Goal: Download file/media

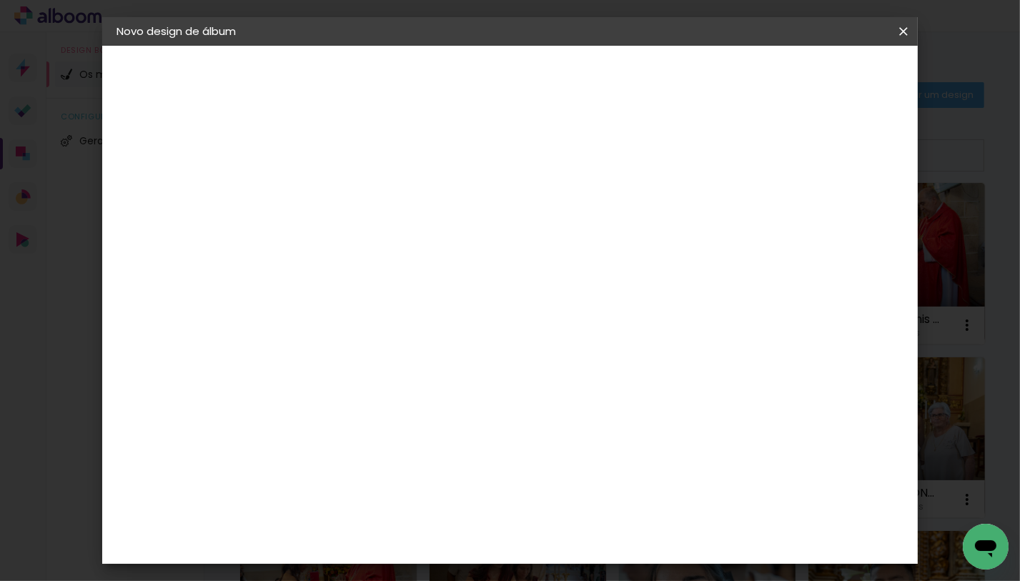
click at [898, 19] on paper-icon-button at bounding box center [903, 32] width 29 height 26
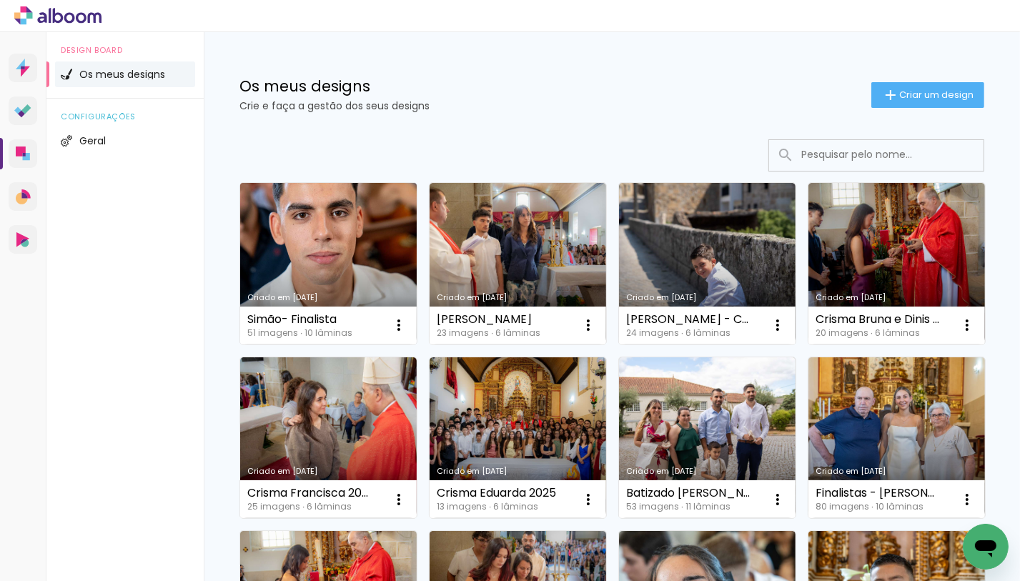
click at [336, 246] on link "Criado em [DATE]" at bounding box center [328, 264] width 177 height 162
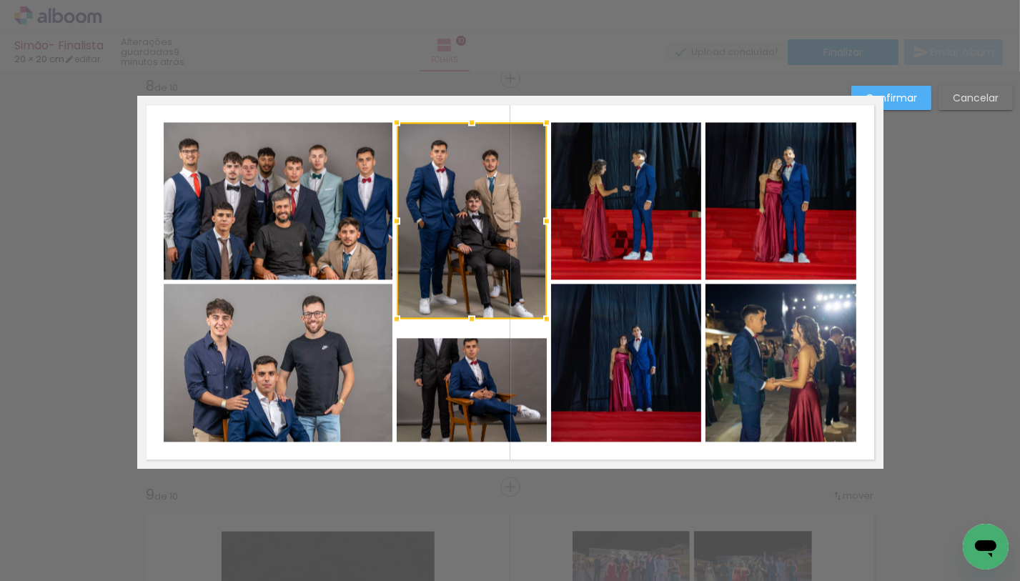
scroll to position [3045, 0]
drag, startPoint x: 468, startPoint y: 317, endPoint x: 469, endPoint y: 302, distance: 14.3
click at [469, 302] on div at bounding box center [471, 307] width 29 height 29
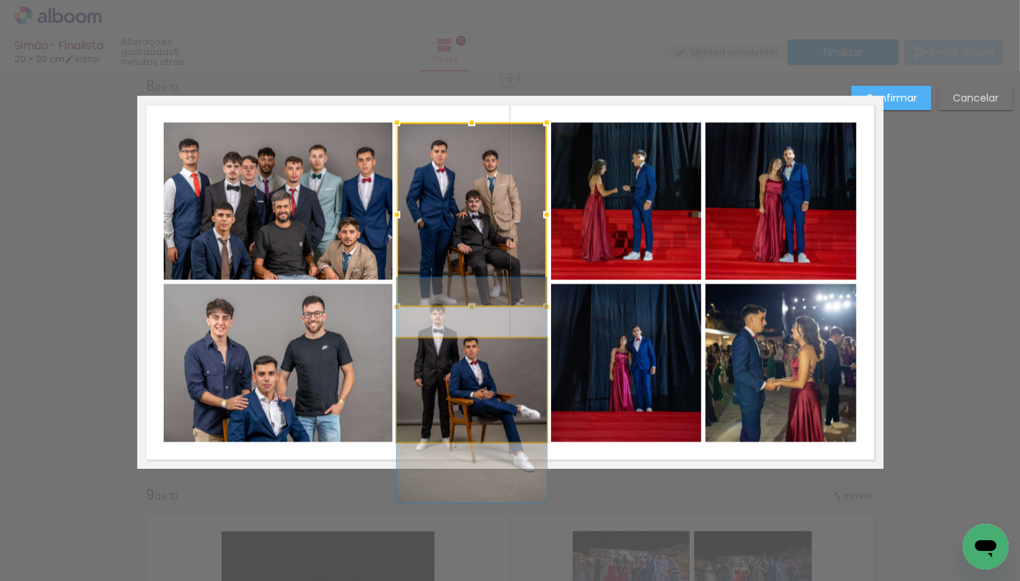
click at [473, 371] on quentale-photo at bounding box center [472, 390] width 150 height 104
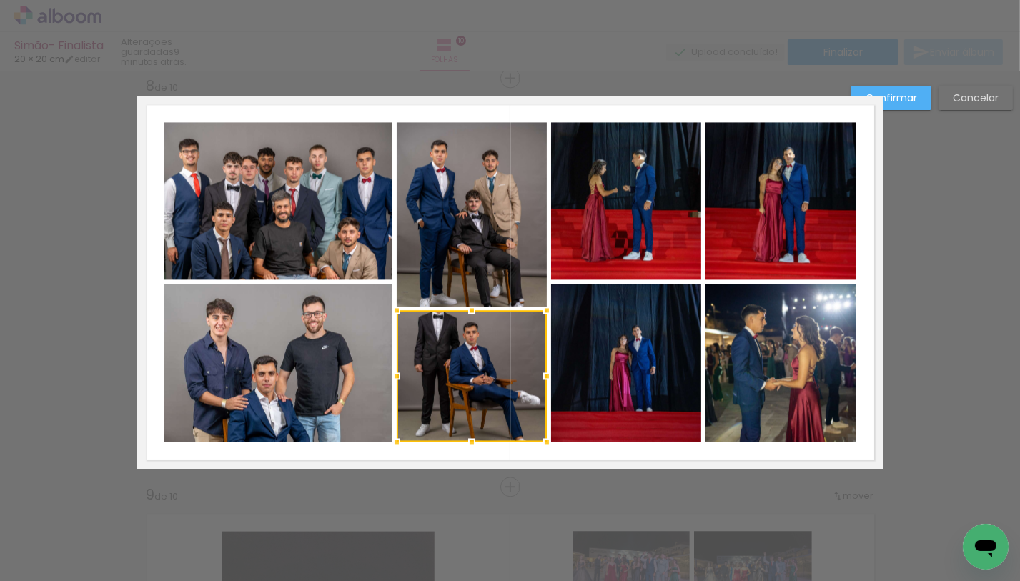
drag, startPoint x: 462, startPoint y: 334, endPoint x: 465, endPoint y: 306, distance: 28.0
click at [465, 306] on div at bounding box center [471, 310] width 29 height 29
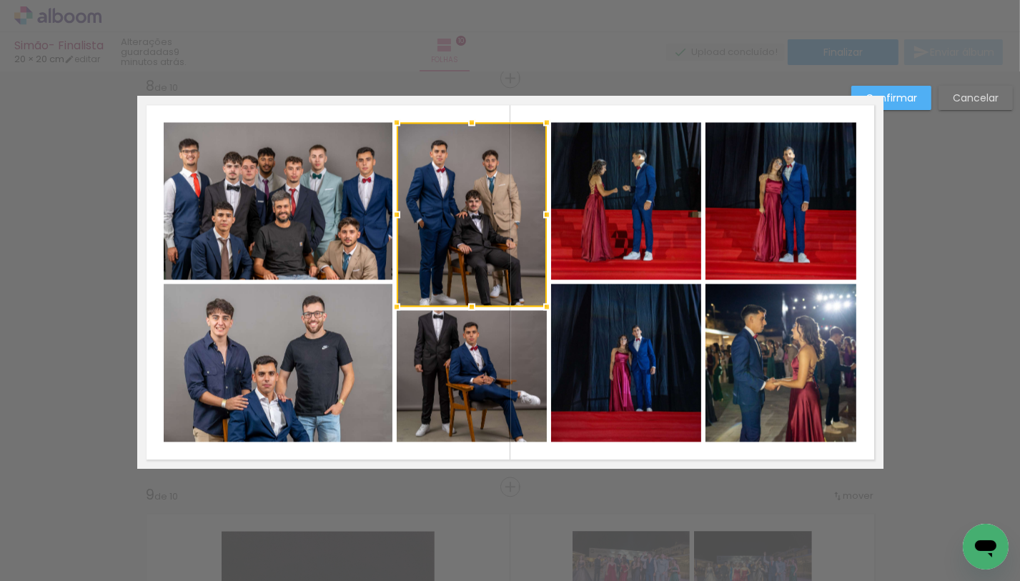
click at [909, 109] on paper-button "Confirmar" at bounding box center [891, 98] width 80 height 24
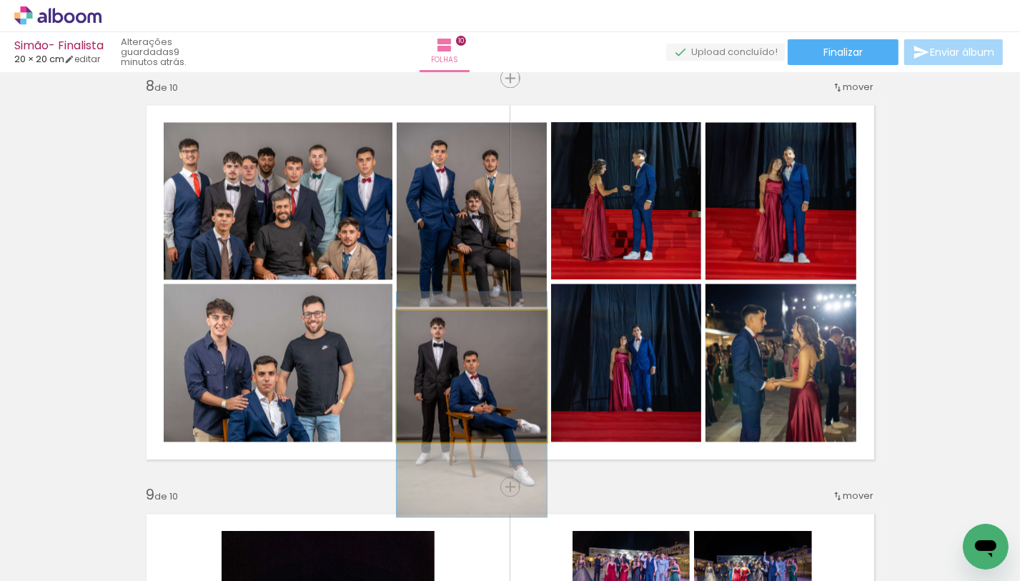
drag, startPoint x: 477, startPoint y: 363, endPoint x: 475, endPoint y: 392, distance: 29.3
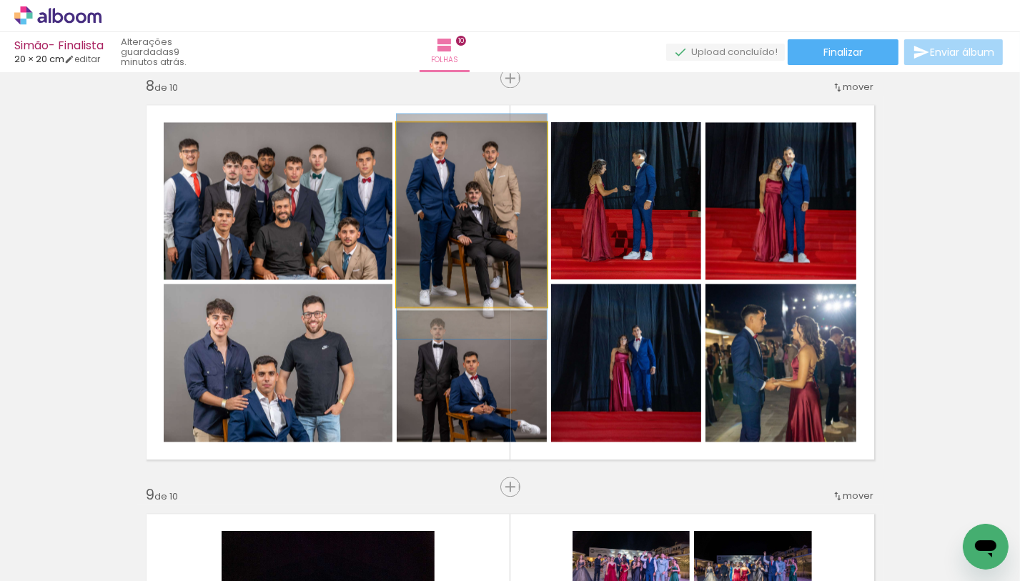
drag, startPoint x: 470, startPoint y: 237, endPoint x: 470, endPoint y: 228, distance: 8.6
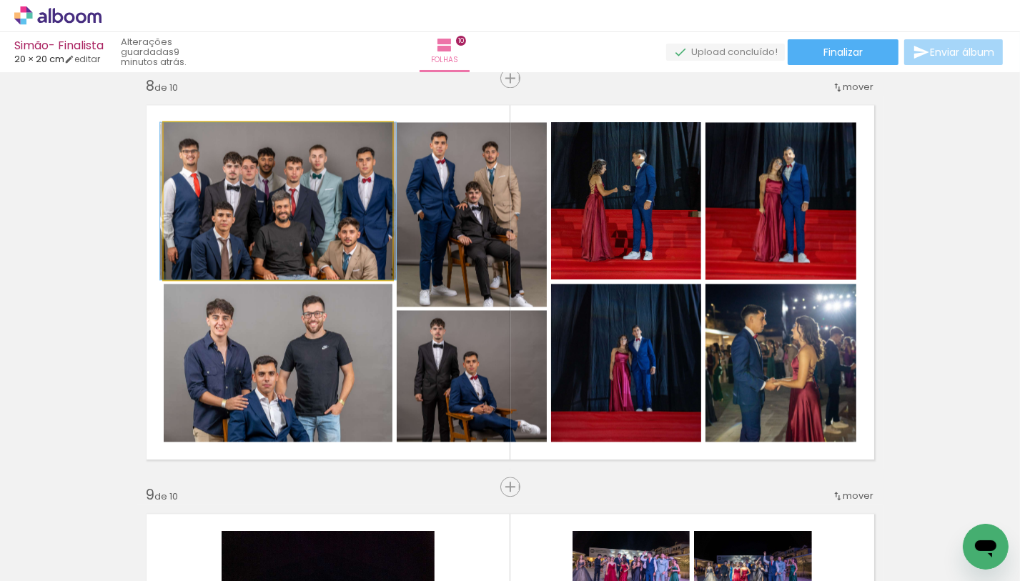
click at [379, 223] on quentale-photo at bounding box center [278, 200] width 229 height 157
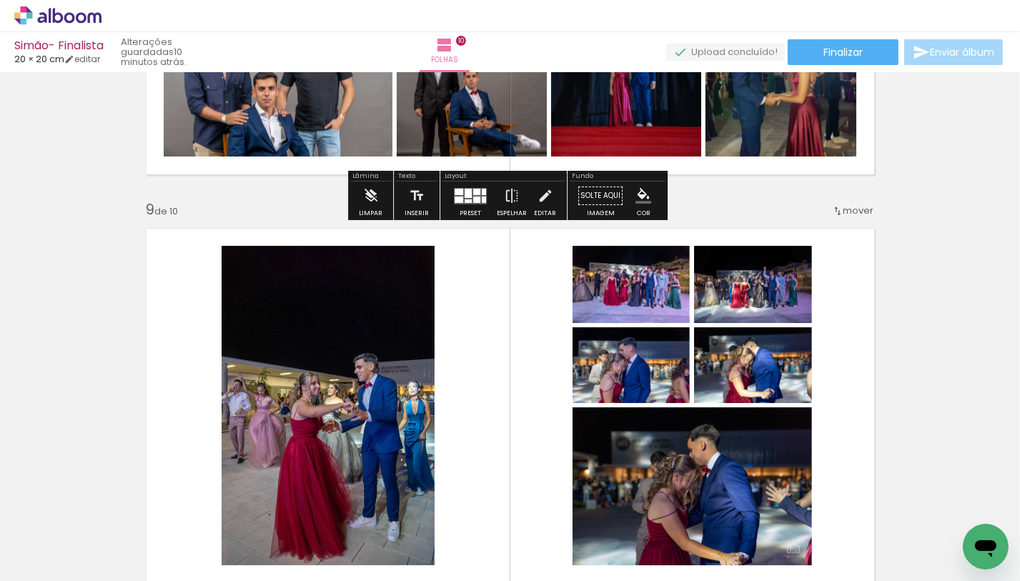
scroll to position [3337, 0]
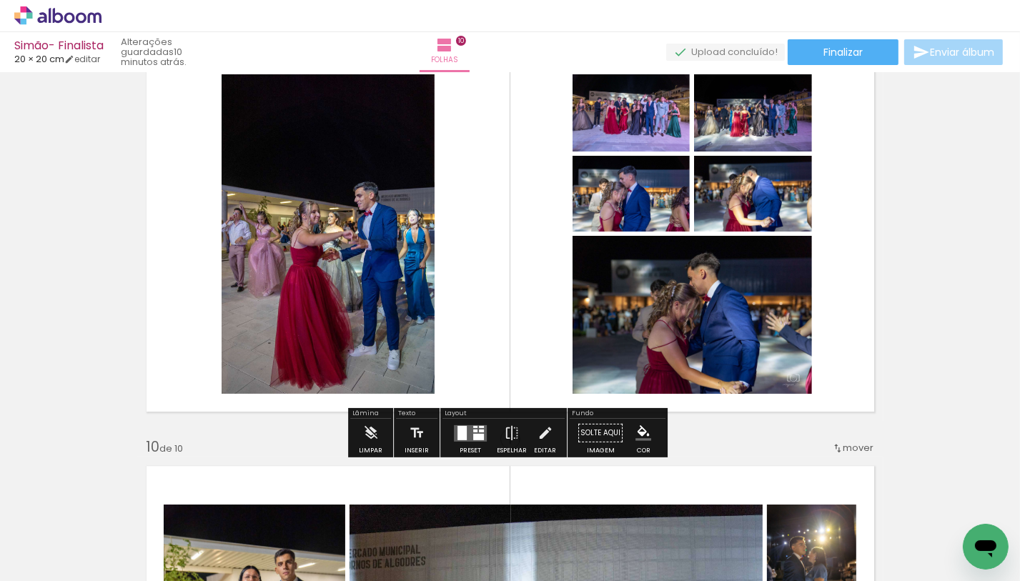
click at [468, 427] on quentale-layouter at bounding box center [470, 433] width 33 height 16
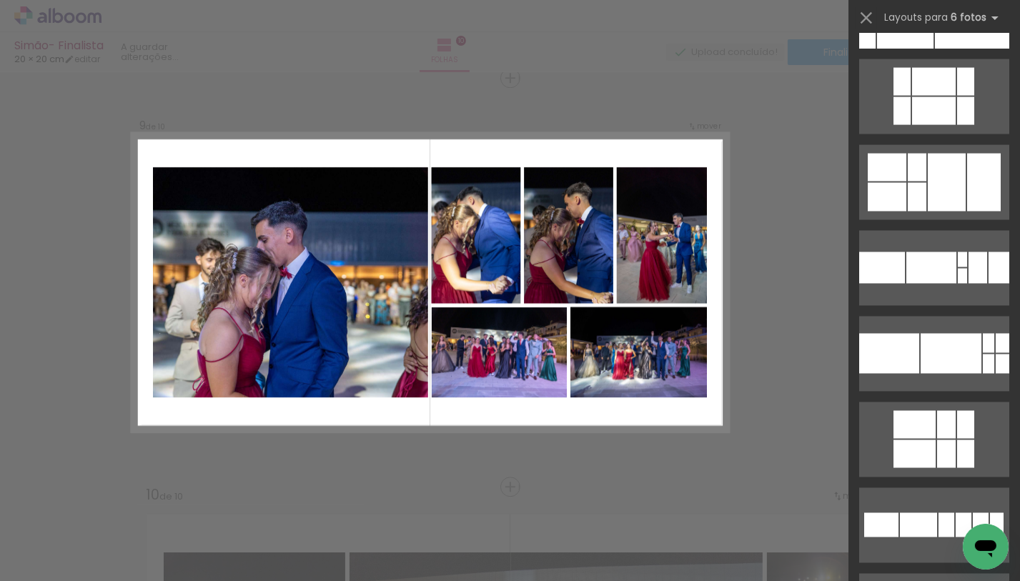
scroll to position [27400, 0]
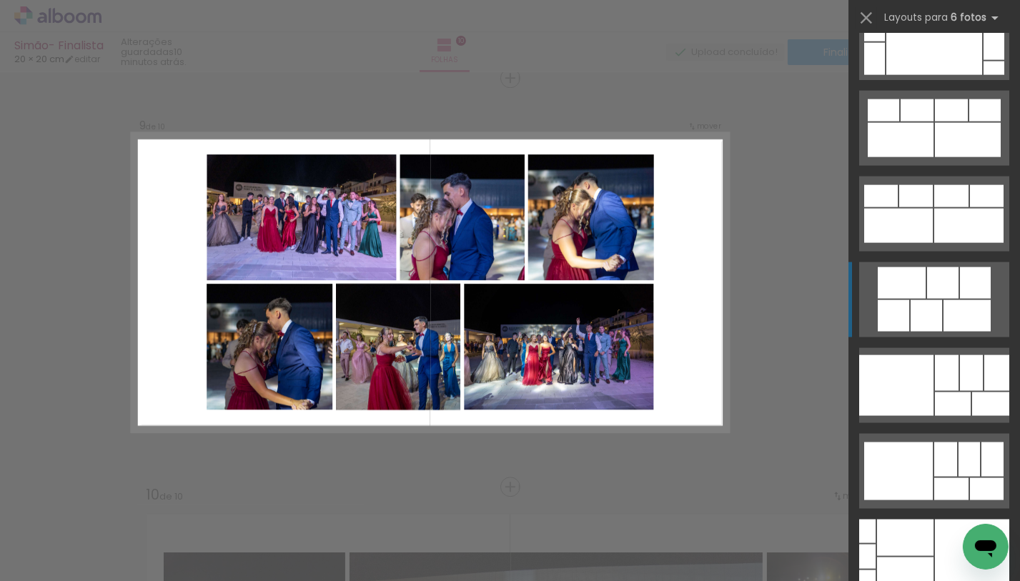
click at [934, 296] on div at bounding box center [942, 282] width 31 height 31
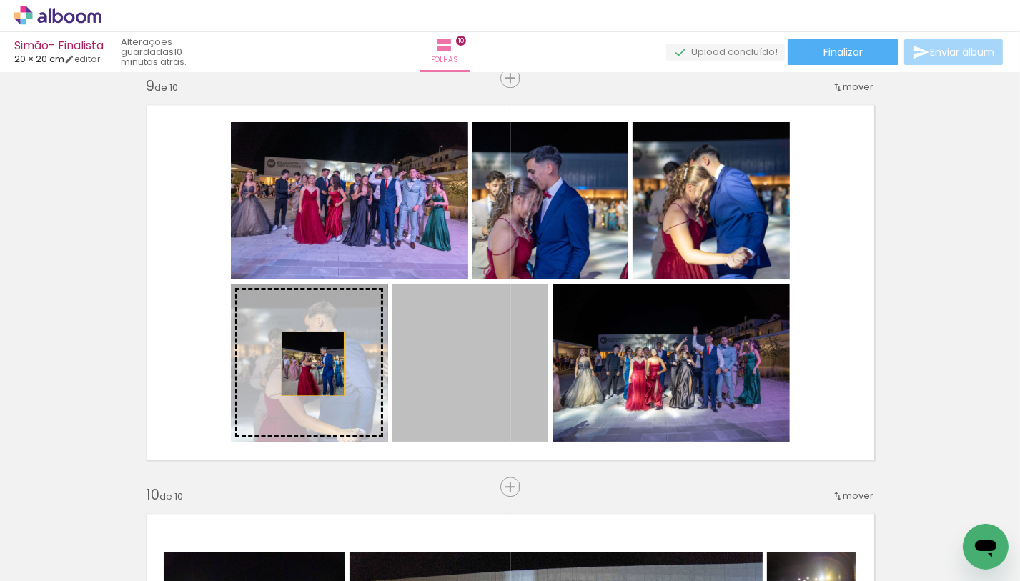
drag, startPoint x: 467, startPoint y: 371, endPoint x: 307, endPoint y: 363, distance: 159.6
click at [0, 0] on slot at bounding box center [0, 0] width 0 height 0
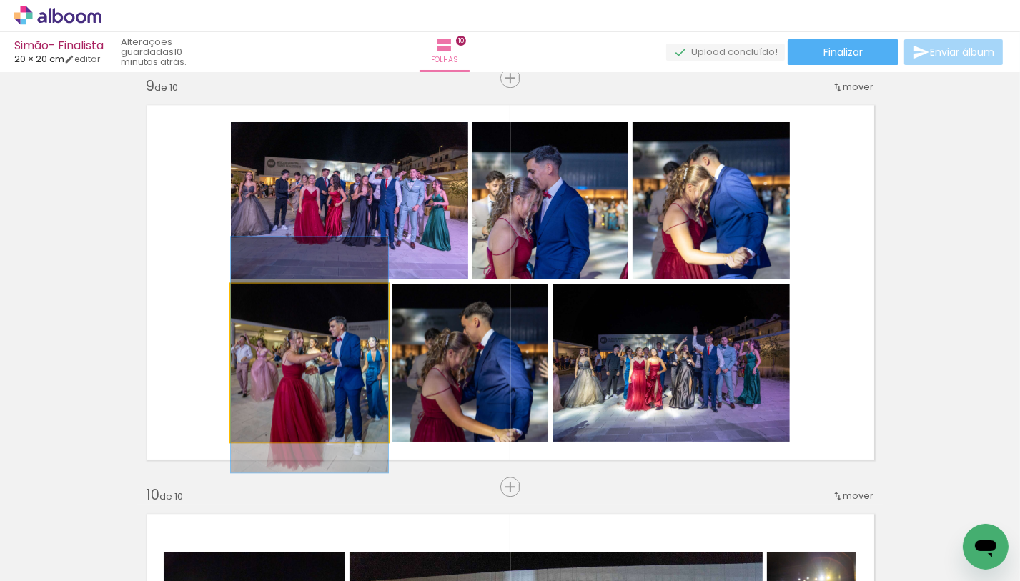
drag, startPoint x: 323, startPoint y: 359, endPoint x: 302, endPoint y: 352, distance: 22.4
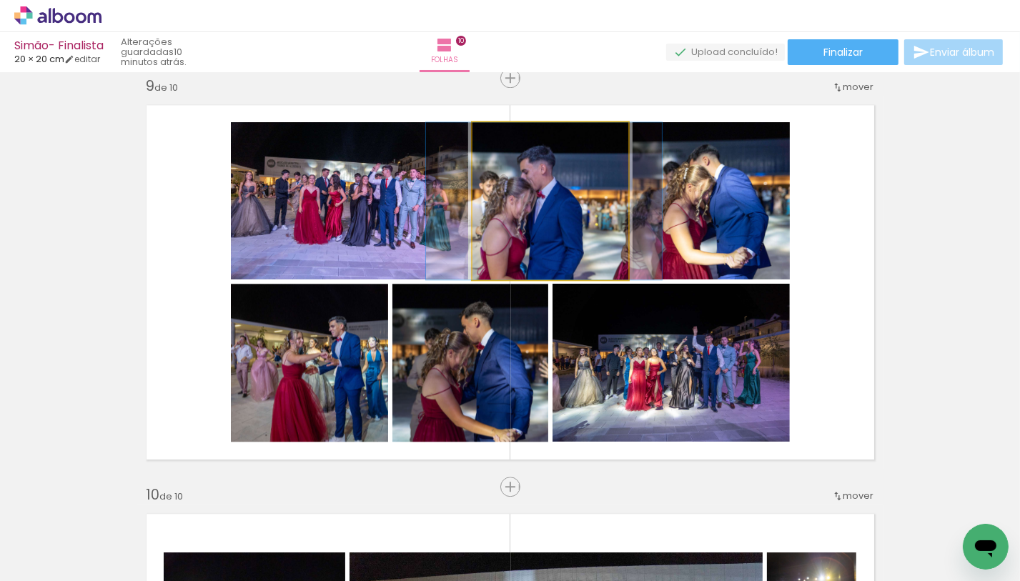
drag, startPoint x: 525, startPoint y: 239, endPoint x: 519, endPoint y: 229, distance: 12.2
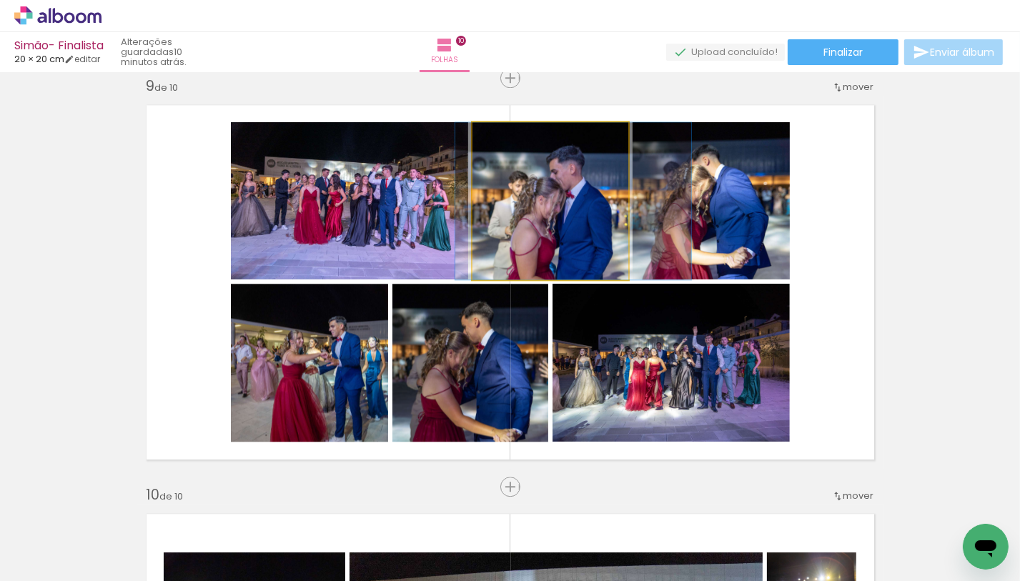
drag, startPoint x: 522, startPoint y: 227, endPoint x: 550, endPoint y: 223, distance: 27.5
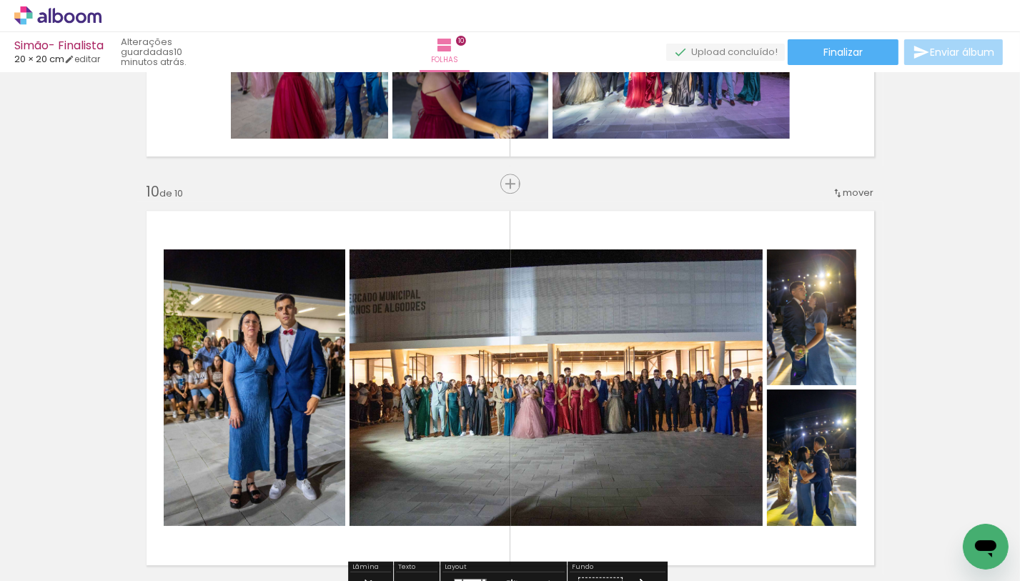
scroll to position [3755, 0]
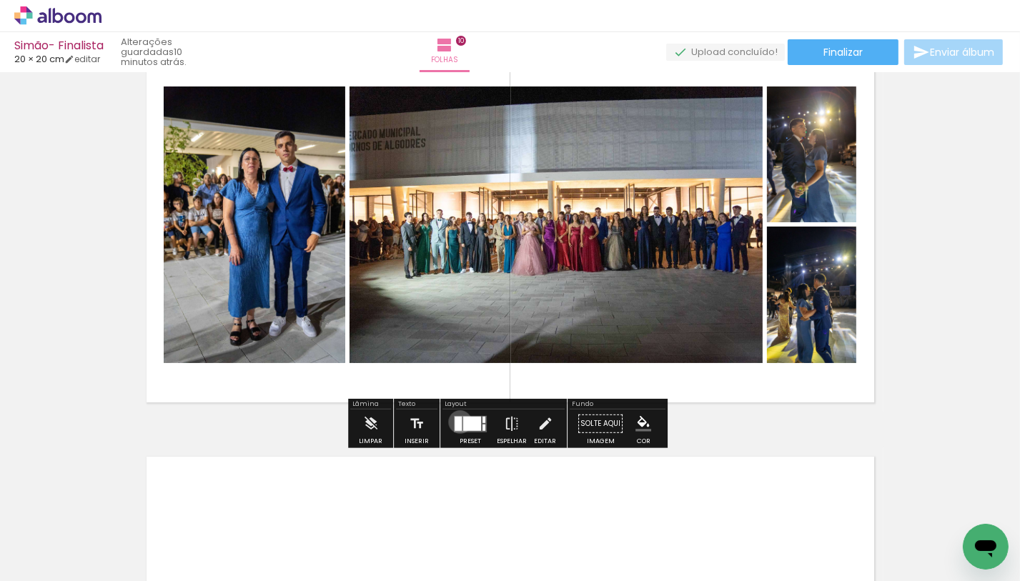
click at [457, 421] on div at bounding box center [458, 423] width 7 height 14
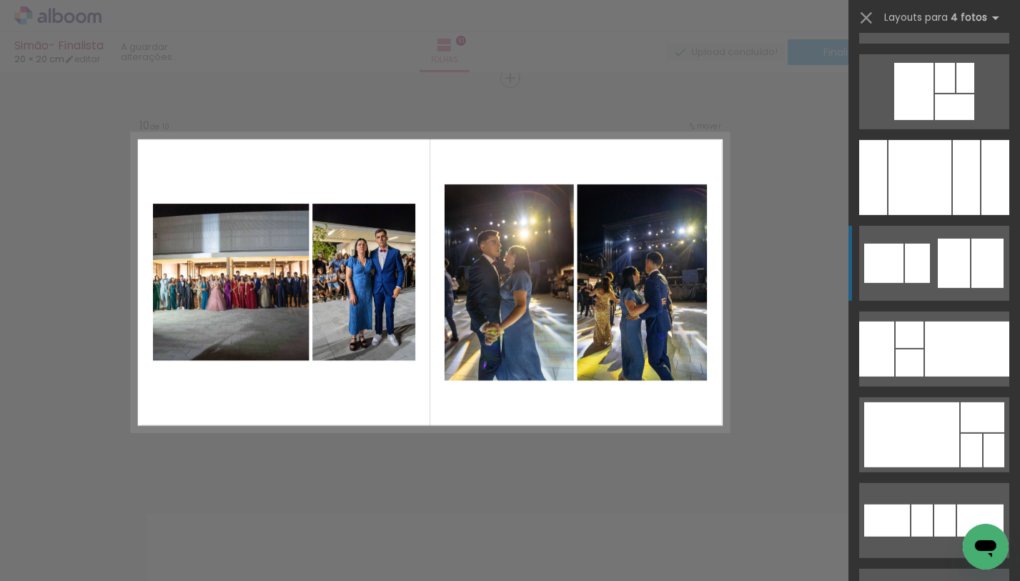
scroll to position [5650, 0]
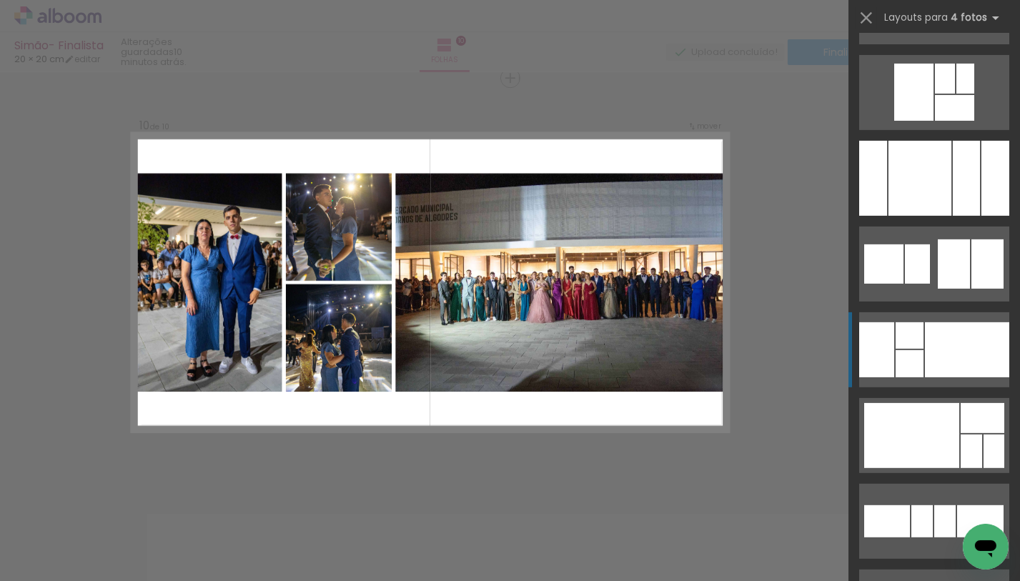
click at [926, 335] on div at bounding box center [967, 349] width 84 height 55
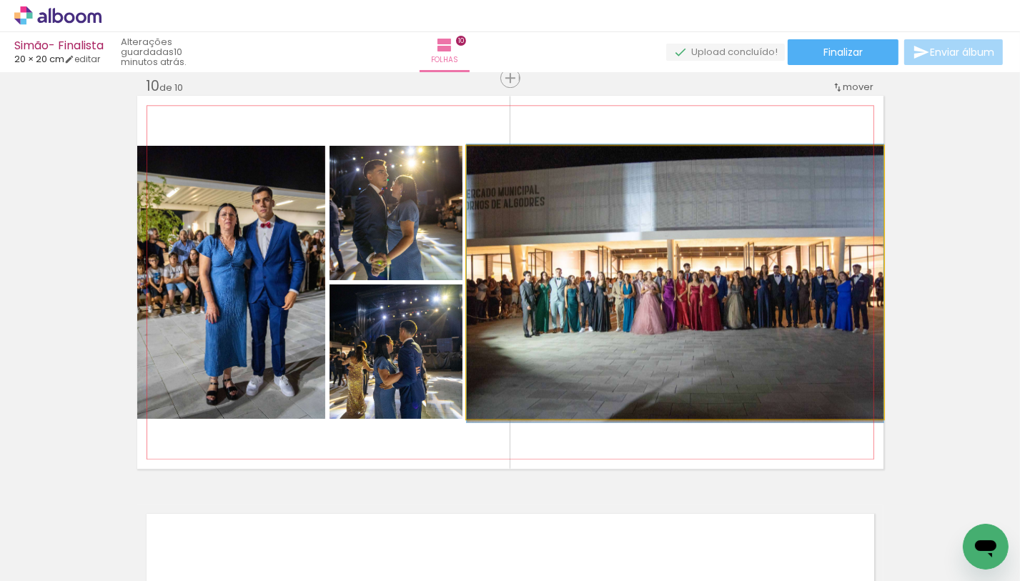
drag, startPoint x: 803, startPoint y: 346, endPoint x: 767, endPoint y: 347, distance: 35.8
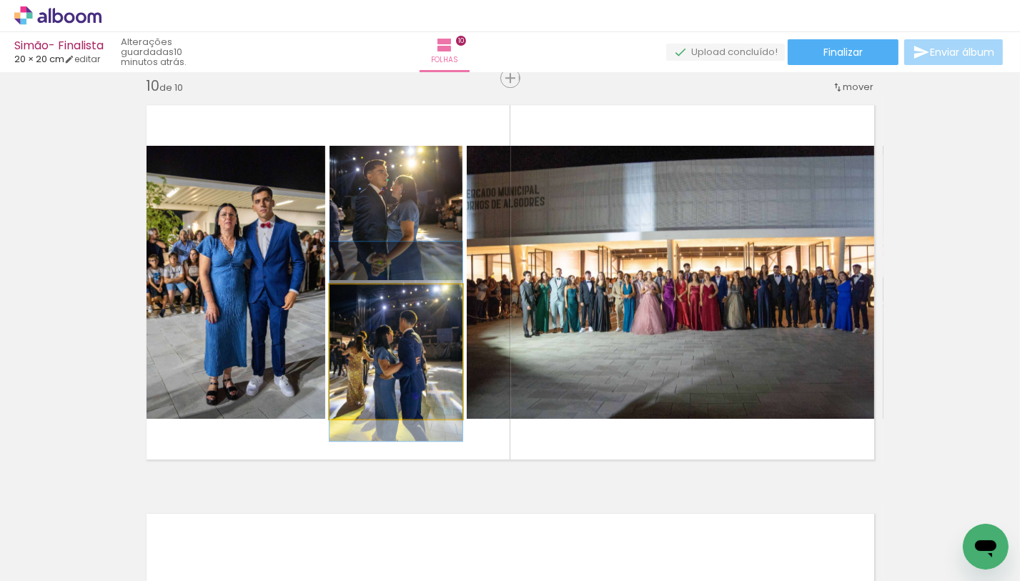
drag, startPoint x: 420, startPoint y: 344, endPoint x: 420, endPoint y: 334, distance: 10.0
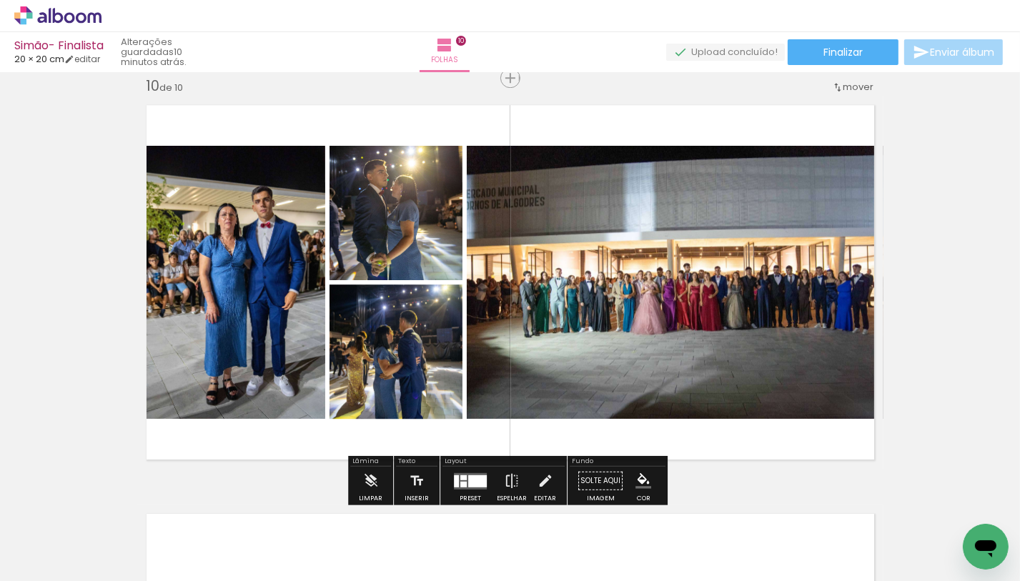
click at [472, 482] on div at bounding box center [477, 481] width 19 height 12
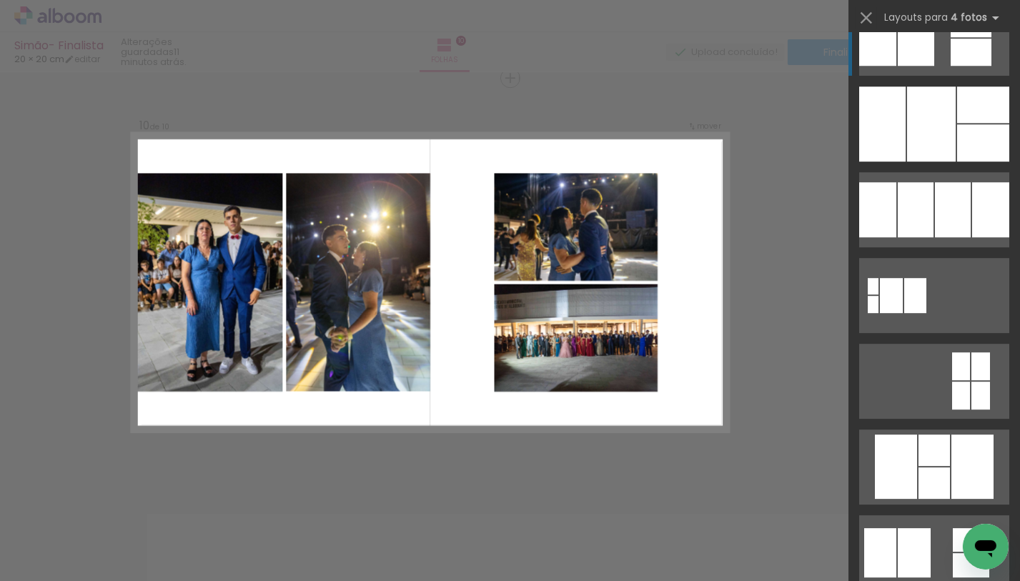
scroll to position [9175, 0]
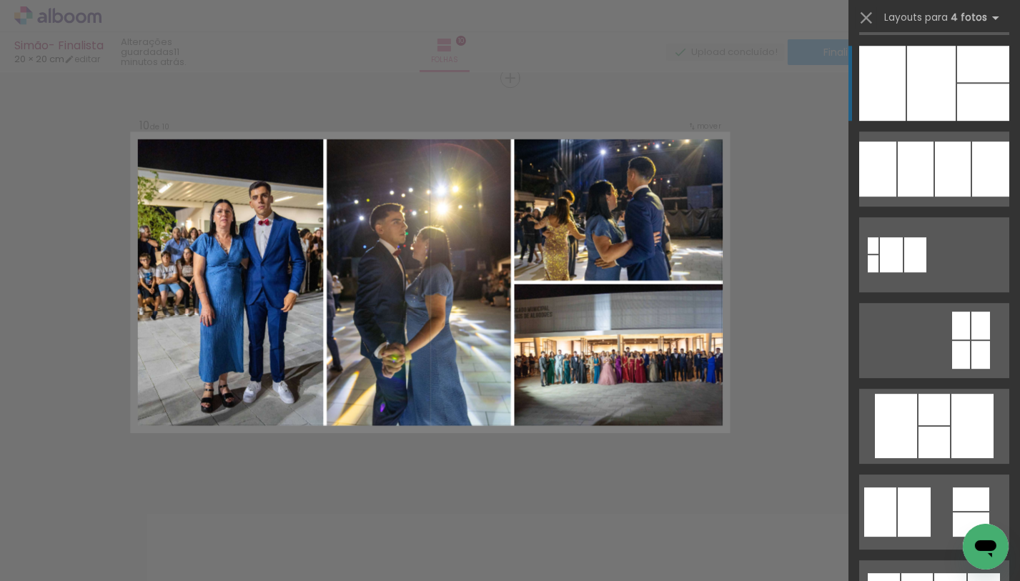
click at [936, 90] on div at bounding box center [931, 83] width 49 height 75
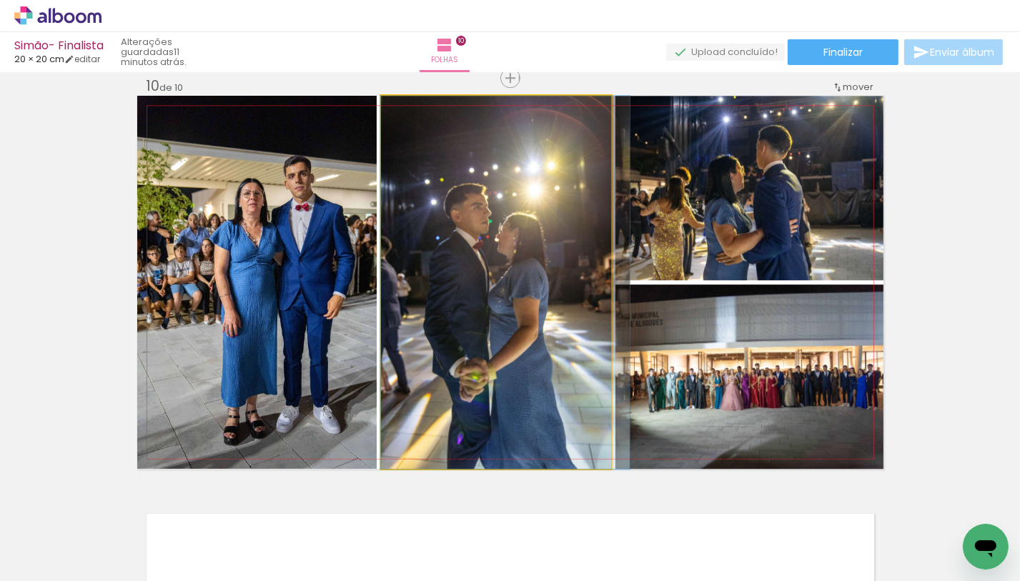
drag, startPoint x: 520, startPoint y: 289, endPoint x: 560, endPoint y: 282, distance: 40.7
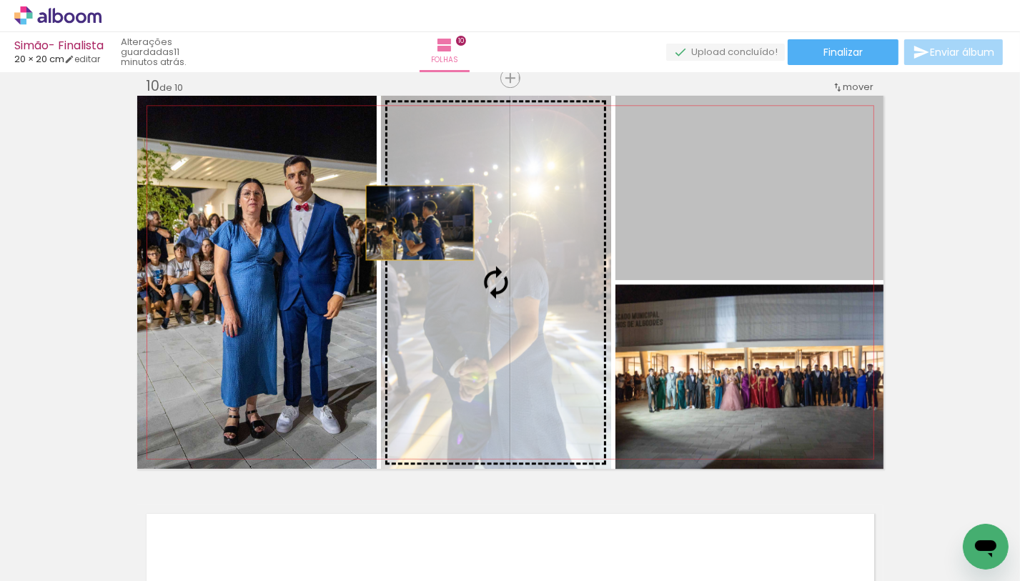
drag, startPoint x: 467, startPoint y: 222, endPoint x: 392, endPoint y: 222, distance: 75.1
click at [0, 0] on slot at bounding box center [0, 0] width 0 height 0
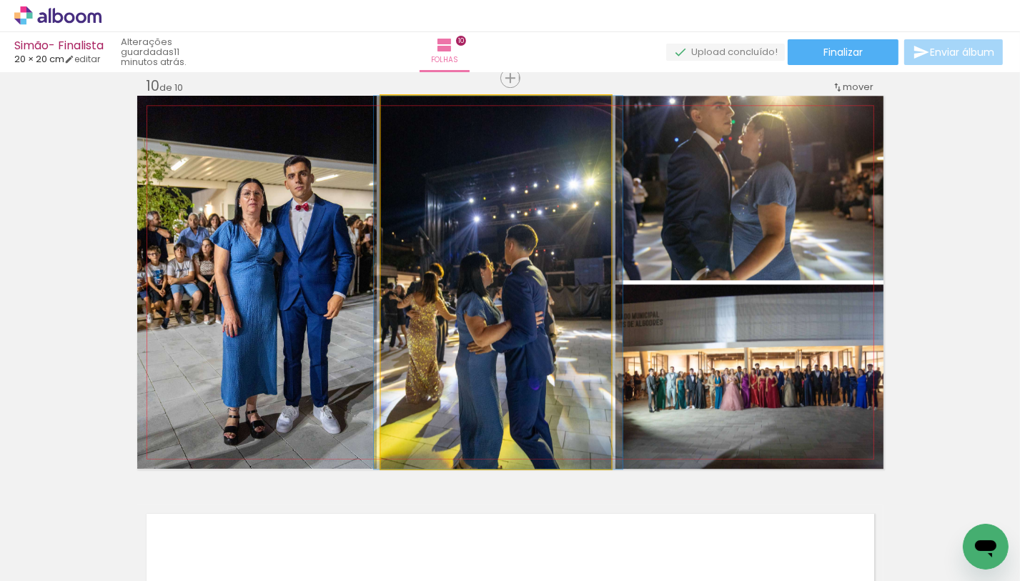
drag, startPoint x: 481, startPoint y: 232, endPoint x: 497, endPoint y: 202, distance: 34.2
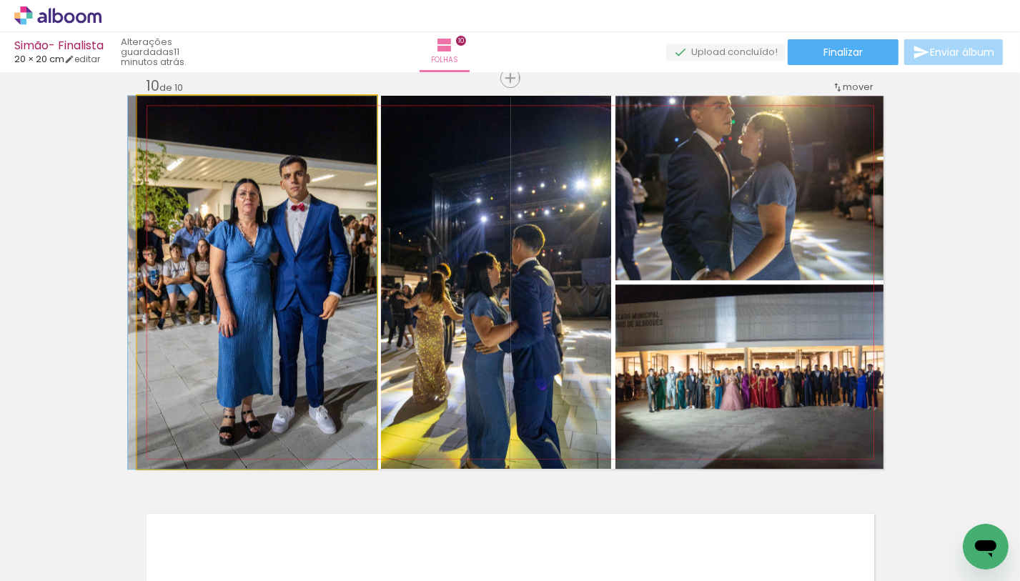
drag, startPoint x: 286, startPoint y: 204, endPoint x: 209, endPoint y: 199, distance: 76.6
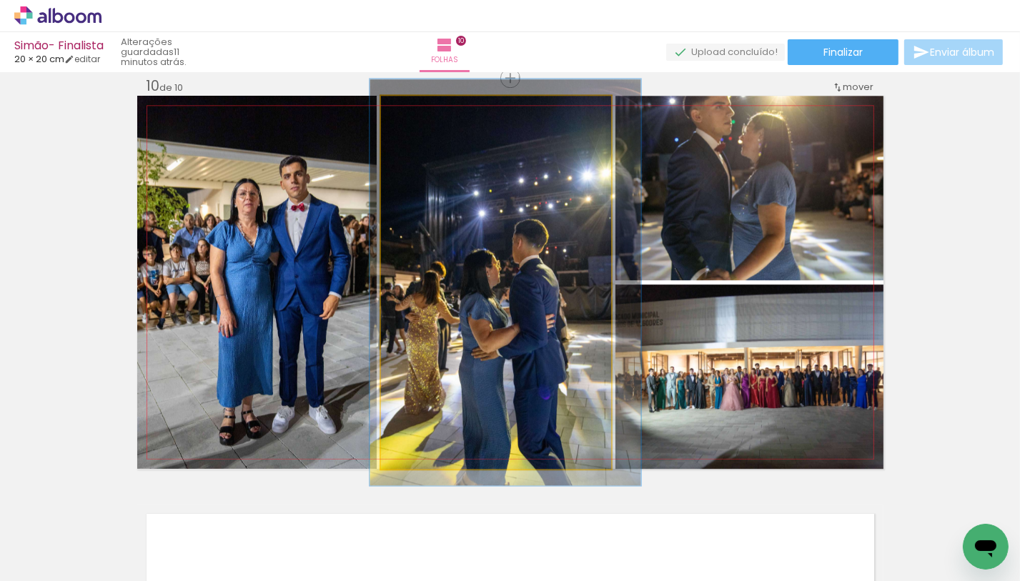
drag, startPoint x: 412, startPoint y: 113, endPoint x: 419, endPoint y: 117, distance: 7.4
type paper-slider "109"
click at [417, 112] on div at bounding box center [418, 110] width 13 height 13
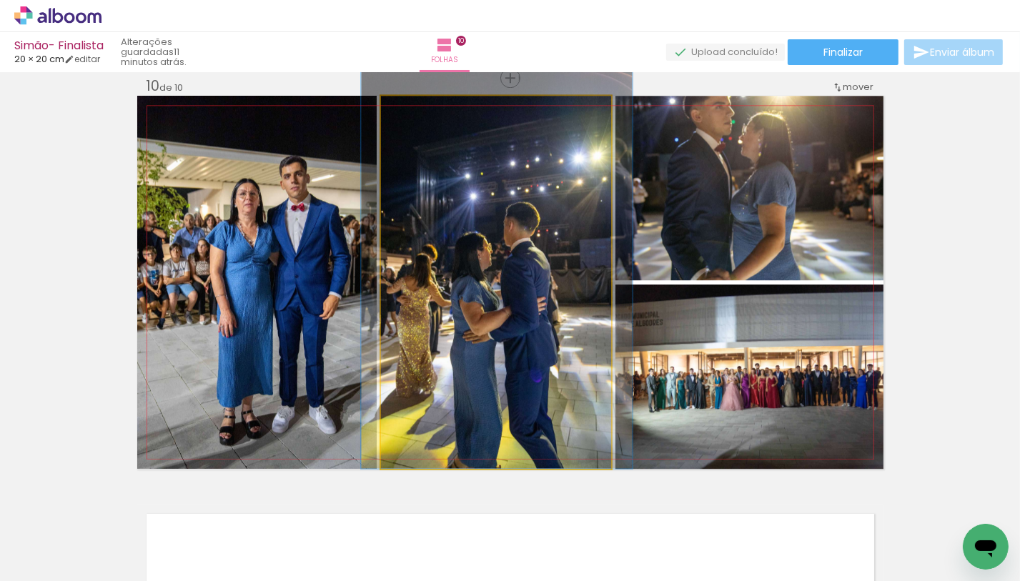
drag, startPoint x: 536, startPoint y: 296, endPoint x: 560, endPoint y: 211, distance: 88.3
click at [528, 215] on div at bounding box center [496, 265] width 271 height 407
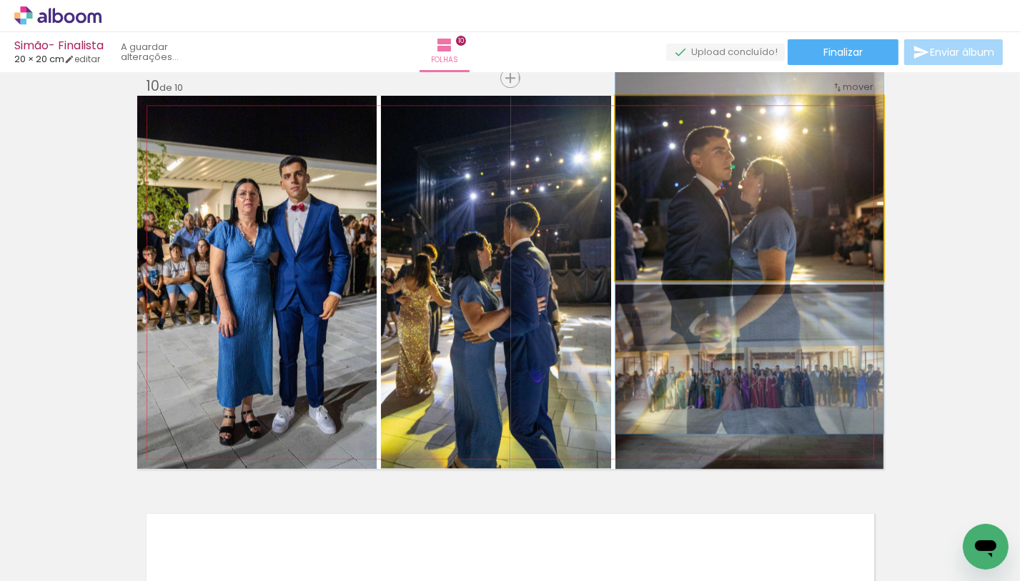
drag, startPoint x: 733, startPoint y: 187, endPoint x: 731, endPoint y: 227, distance: 40.1
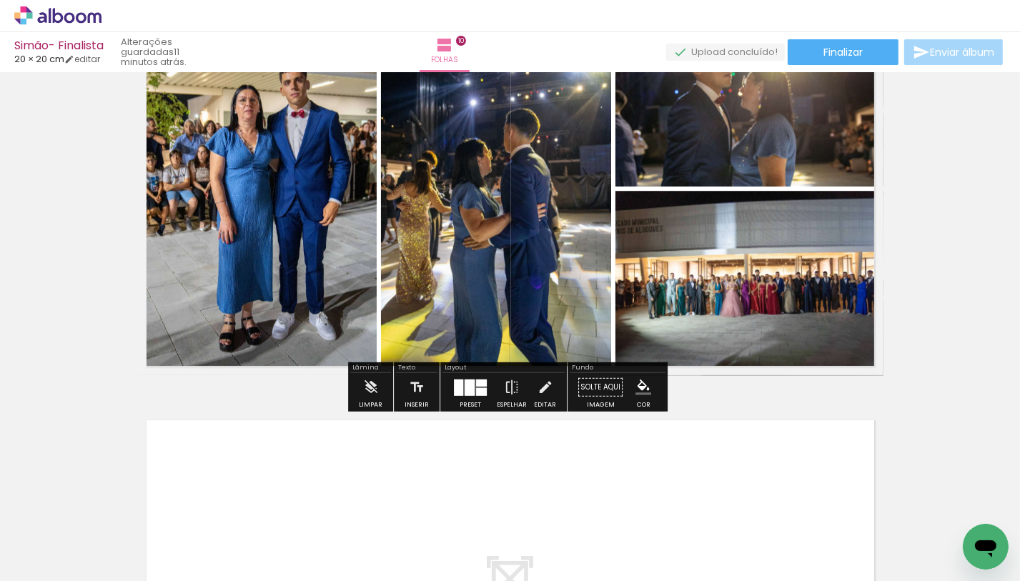
scroll to position [3703, 0]
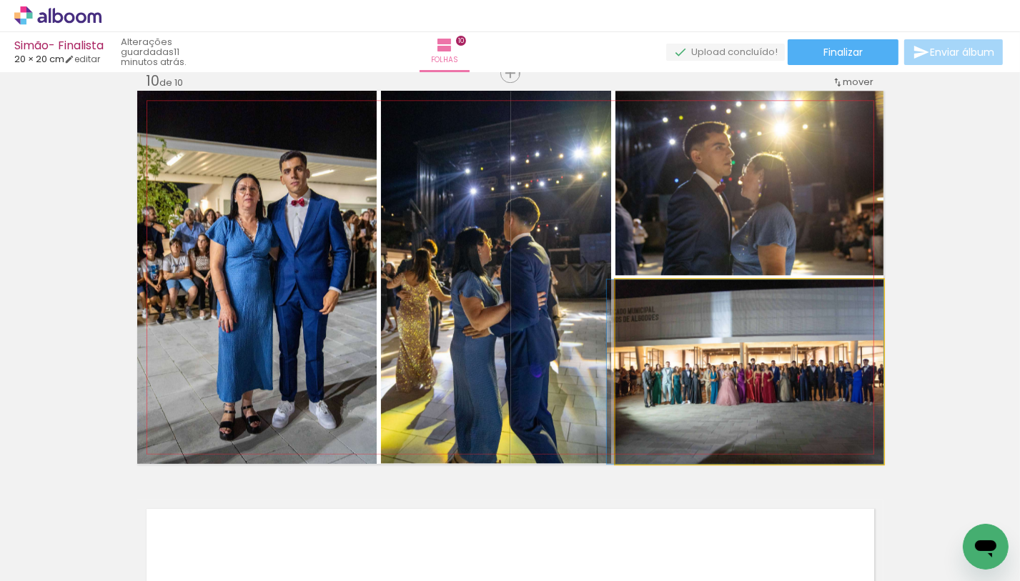
drag, startPoint x: 820, startPoint y: 381, endPoint x: 720, endPoint y: 381, distance: 100.1
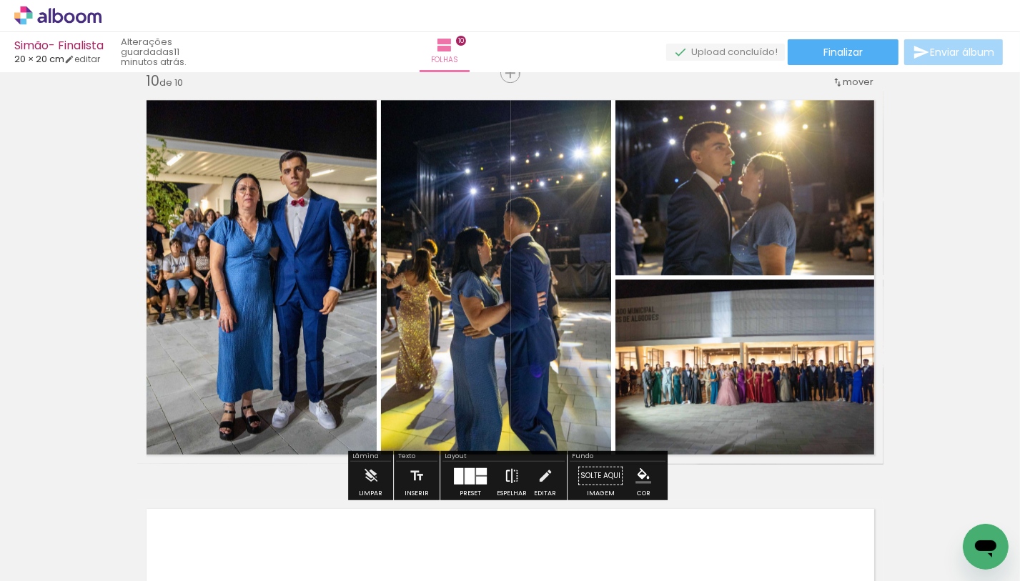
click at [504, 472] on iron-icon at bounding box center [512, 476] width 16 height 29
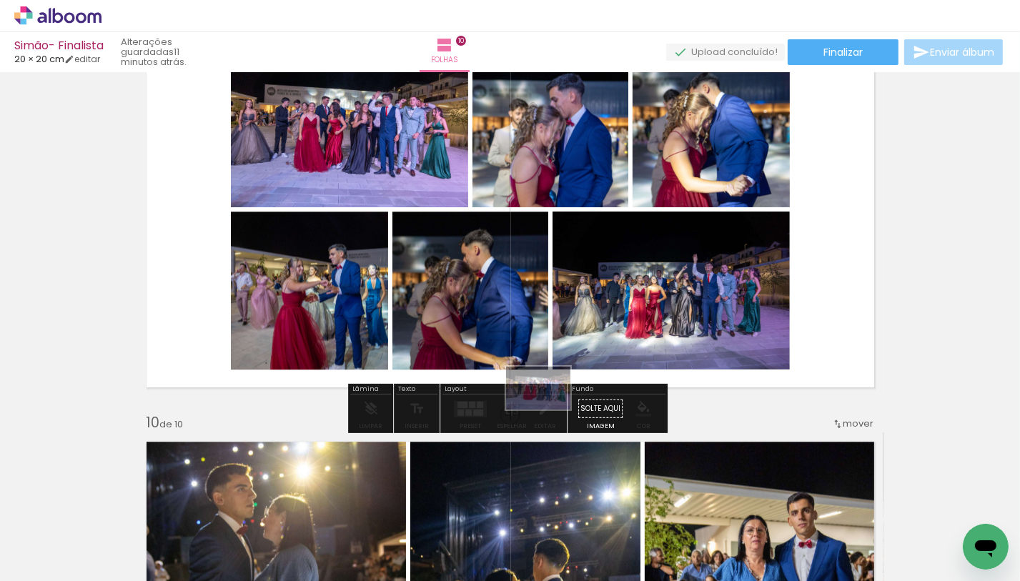
scroll to position [3369, 0]
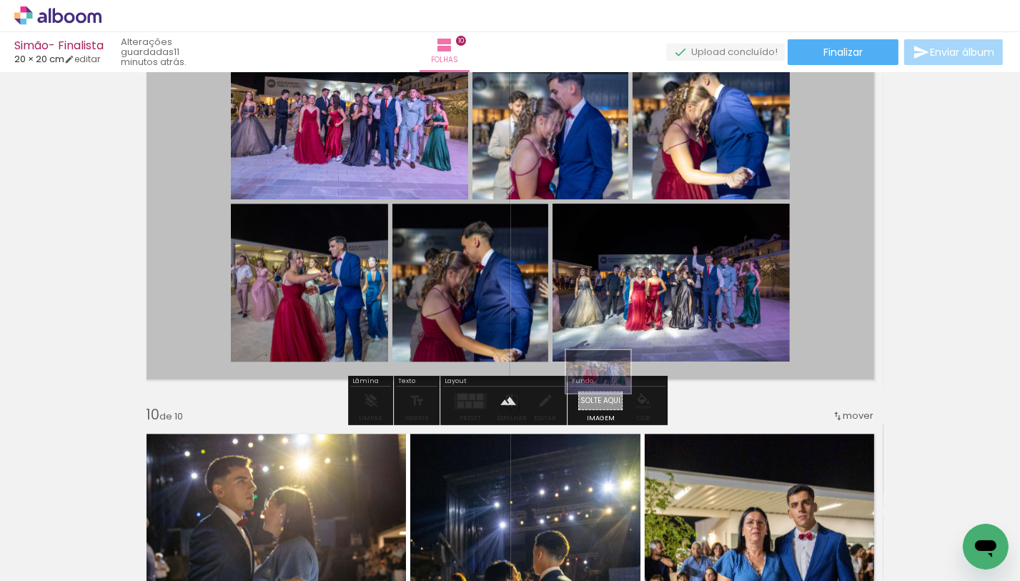
drag, startPoint x: 470, startPoint y: 526, endPoint x: 609, endPoint y: 393, distance: 192.6
click at [609, 393] on quentale-workspace at bounding box center [510, 290] width 1020 height 581
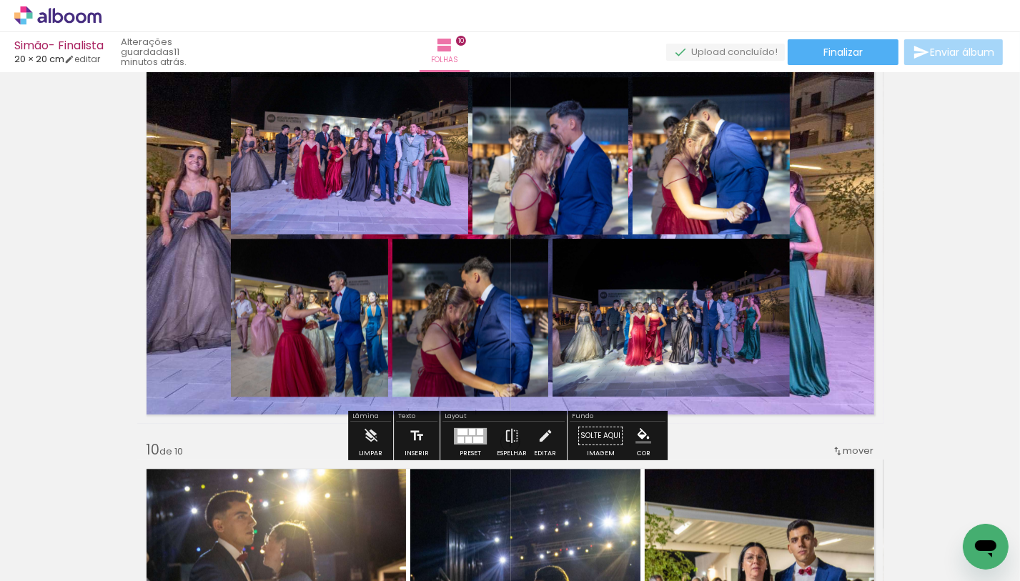
scroll to position [3256, 0]
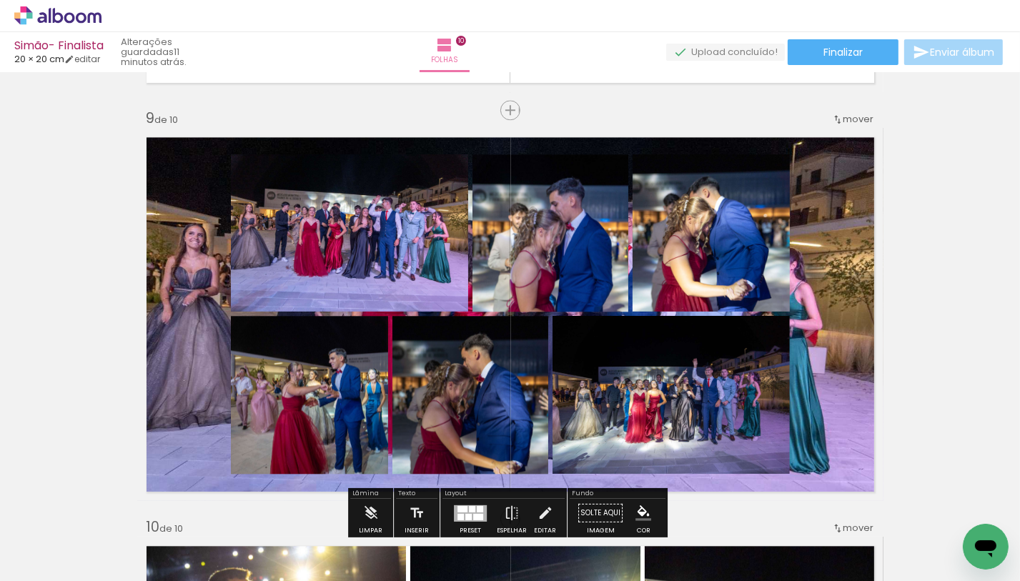
click at [818, 304] on quentale-layouter at bounding box center [510, 314] width 746 height 373
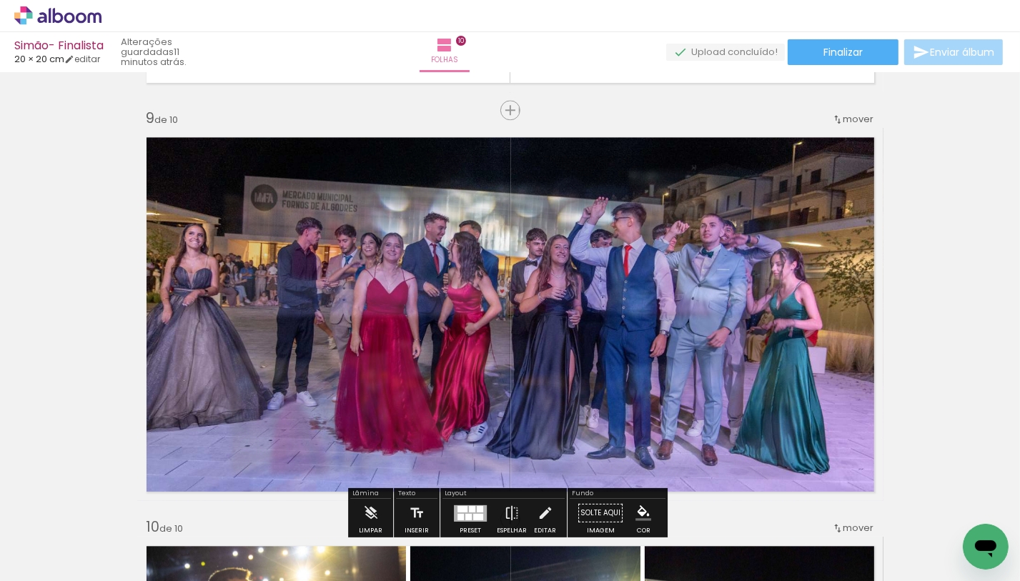
type paper-slider "70"
click at [326, 172] on div at bounding box center [320, 164] width 56 height 23
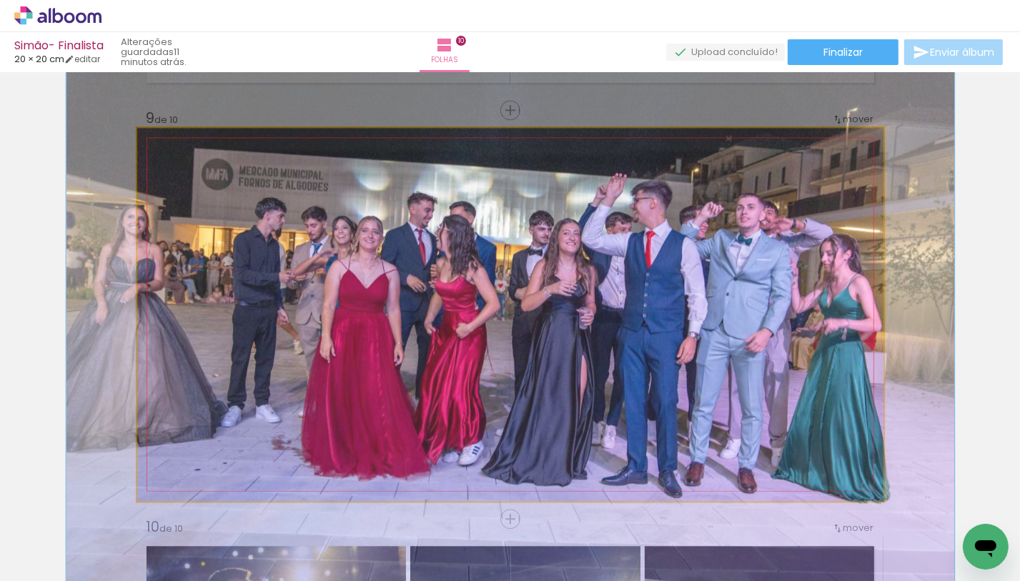
drag, startPoint x: 194, startPoint y: 171, endPoint x: 205, endPoint y: 167, distance: 12.2
type paper-slider "123"
click at [205, 167] on div at bounding box center [201, 164] width 23 height 23
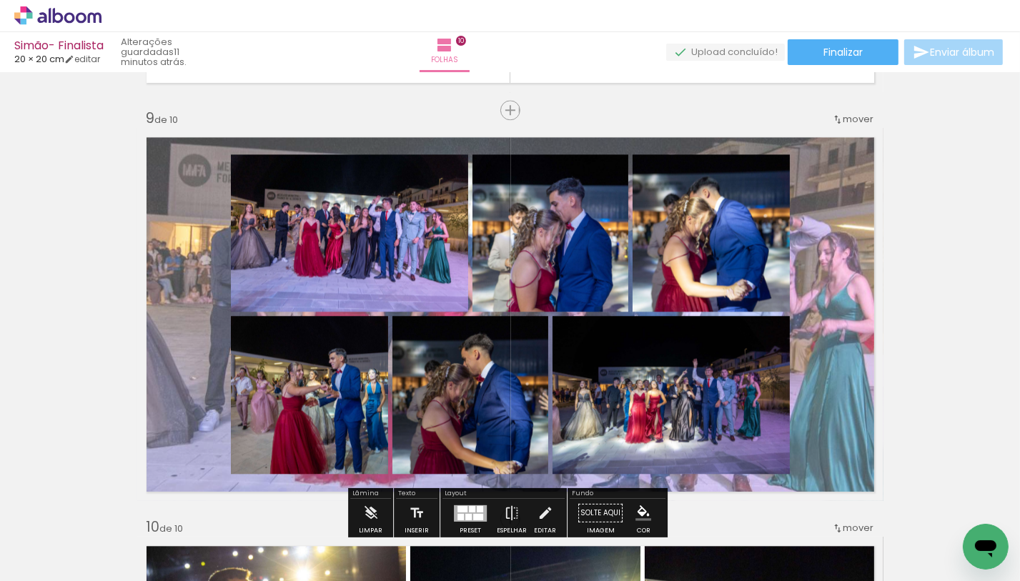
click at [841, 273] on quentale-layouter at bounding box center [510, 314] width 746 height 373
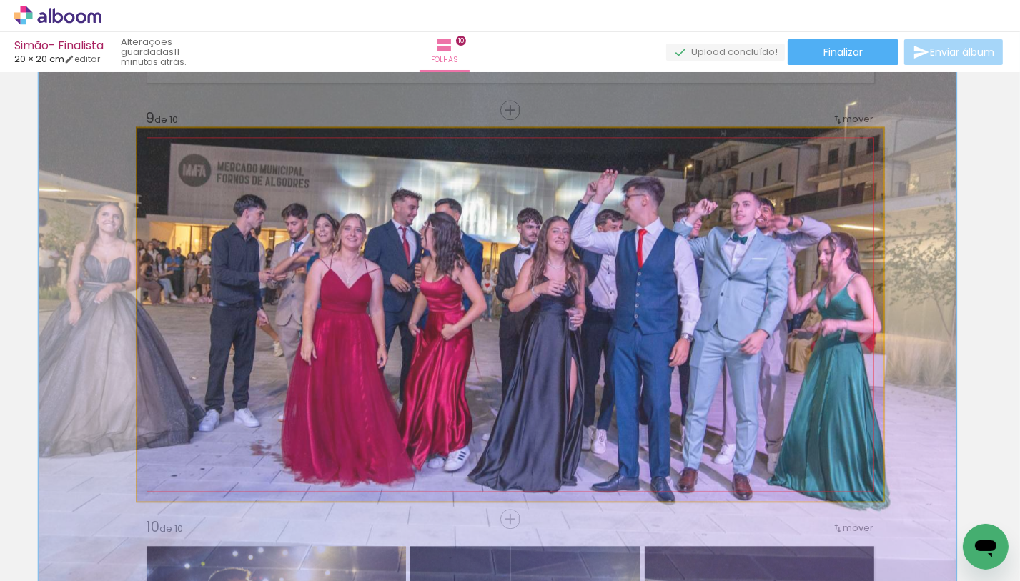
click at [841, 273] on quentale-photo at bounding box center [510, 314] width 746 height 373
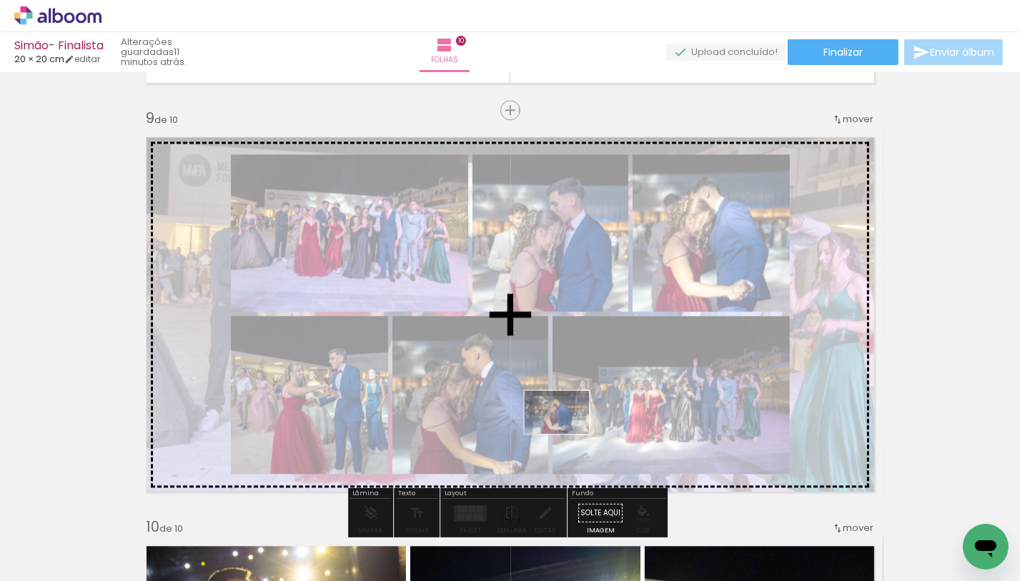
scroll to position [3274, 0]
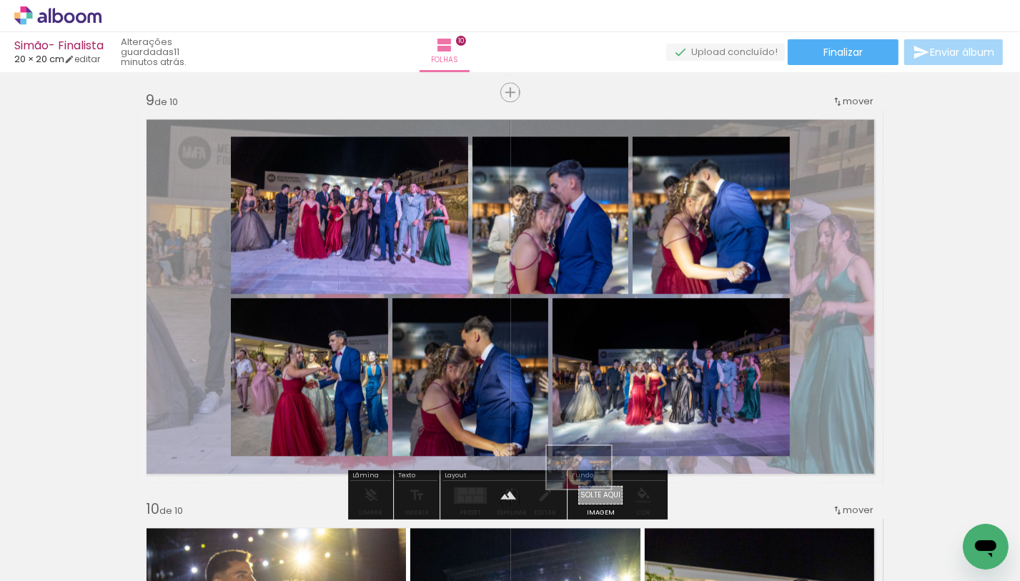
drag, startPoint x: 748, startPoint y: 540, endPoint x: 590, endPoint y: 487, distance: 166.4
click at [590, 489] on quentale-workspace at bounding box center [510, 290] width 1020 height 581
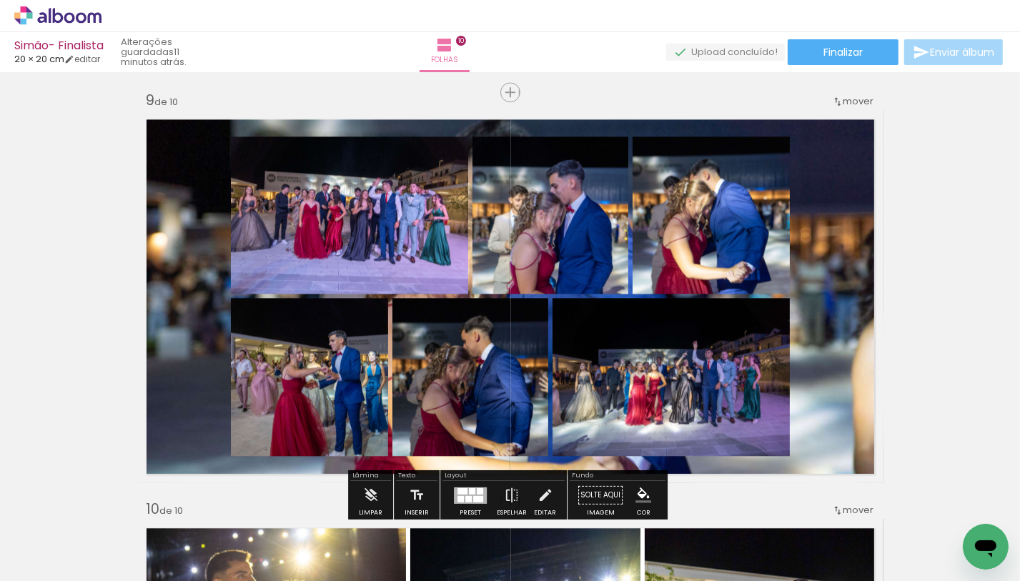
click at [823, 239] on quentale-layouter at bounding box center [510, 296] width 746 height 373
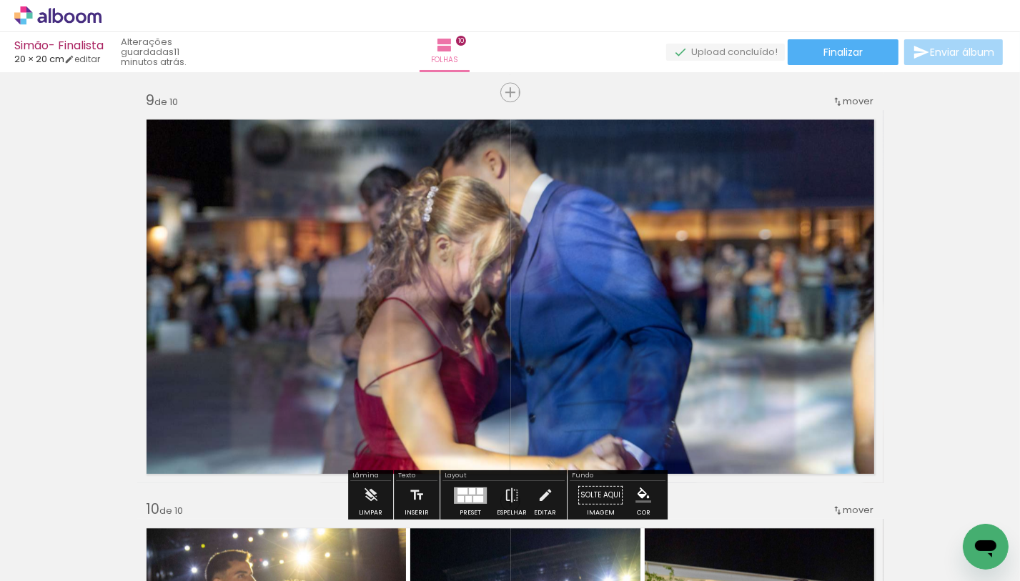
type paper-slider "55"
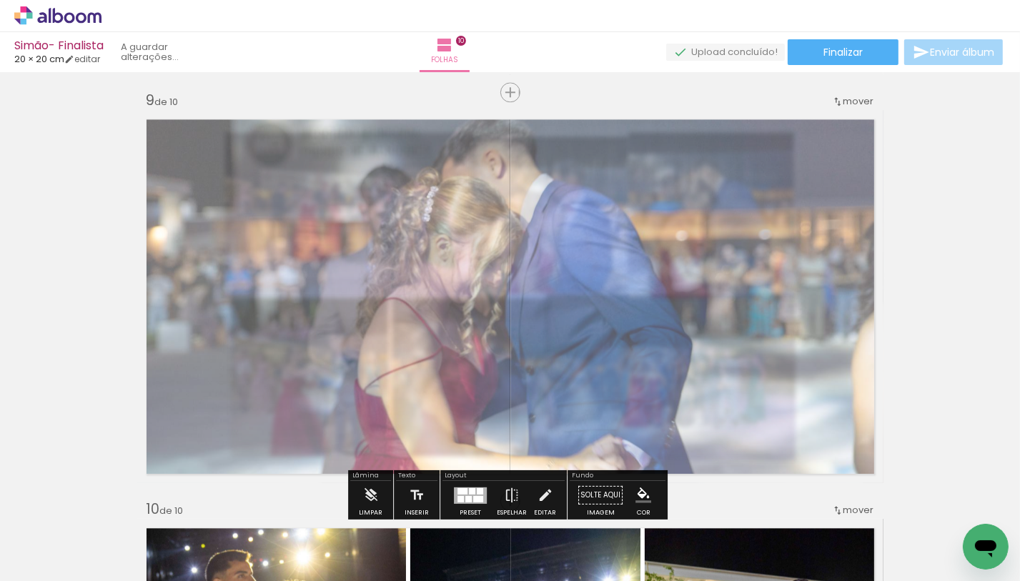
click at [318, 145] on div at bounding box center [320, 146] width 56 height 23
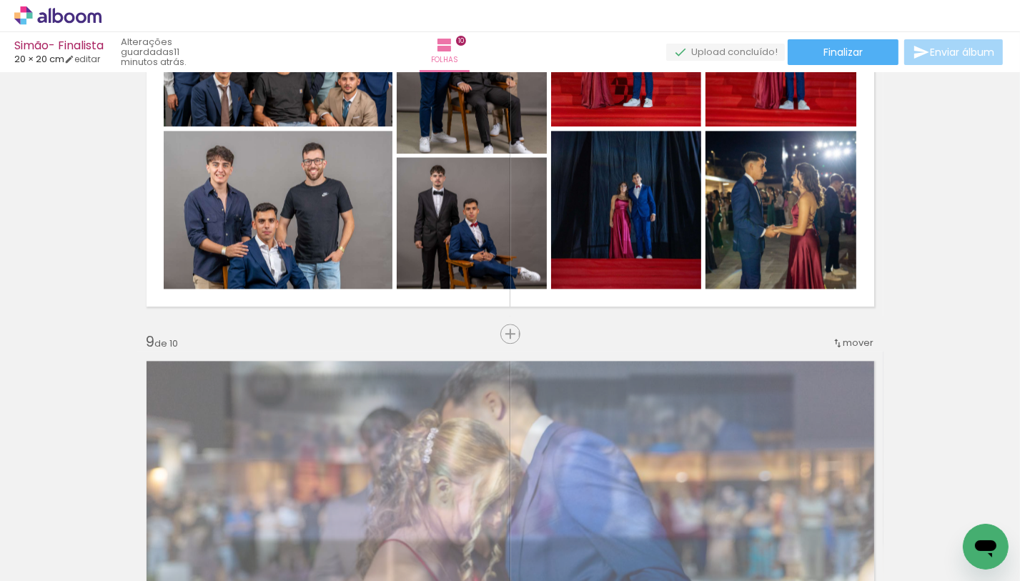
scroll to position [2893, 0]
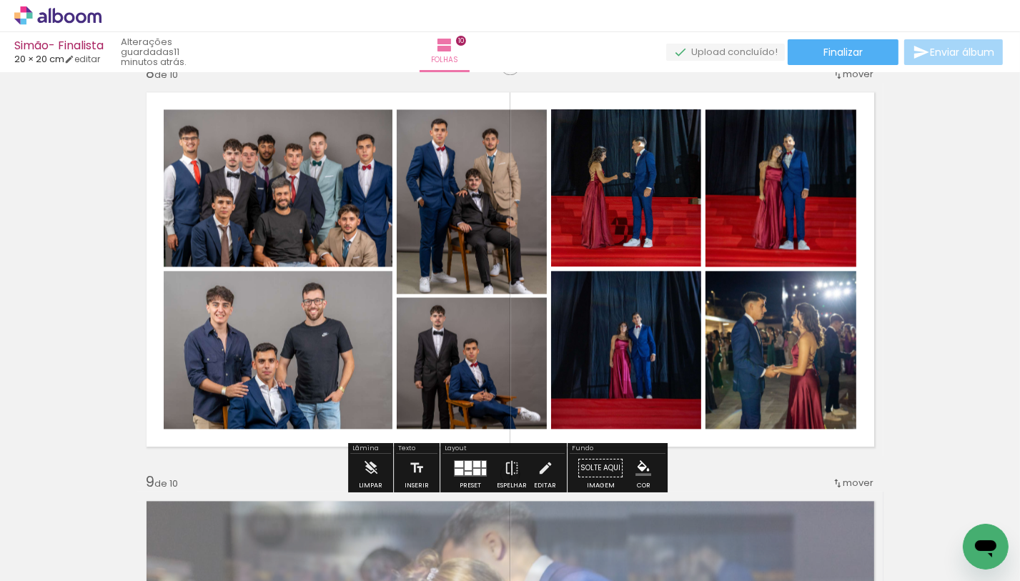
click at [144, 330] on quentale-layouter at bounding box center [510, 269] width 746 height 373
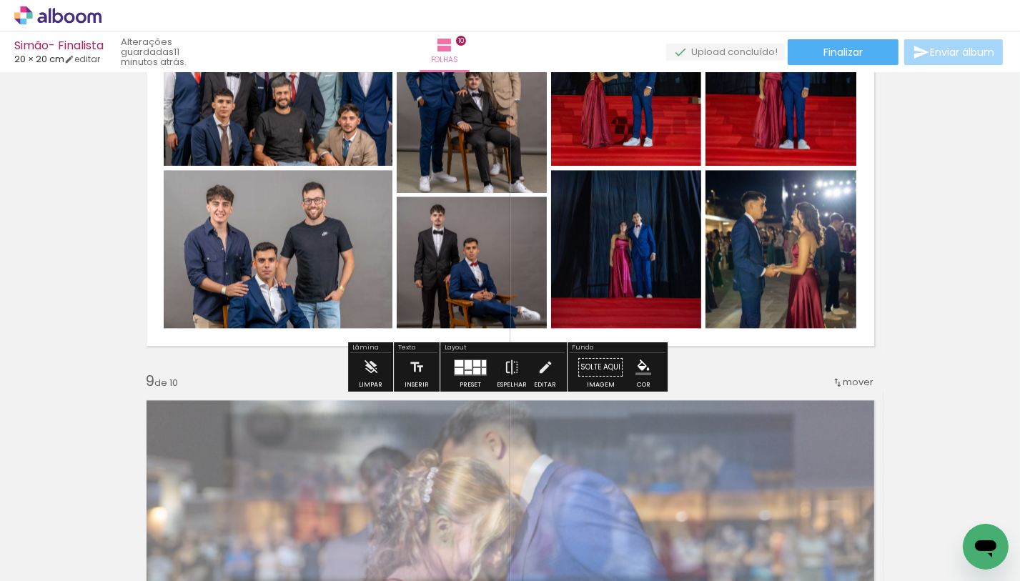
scroll to position [3280, 0]
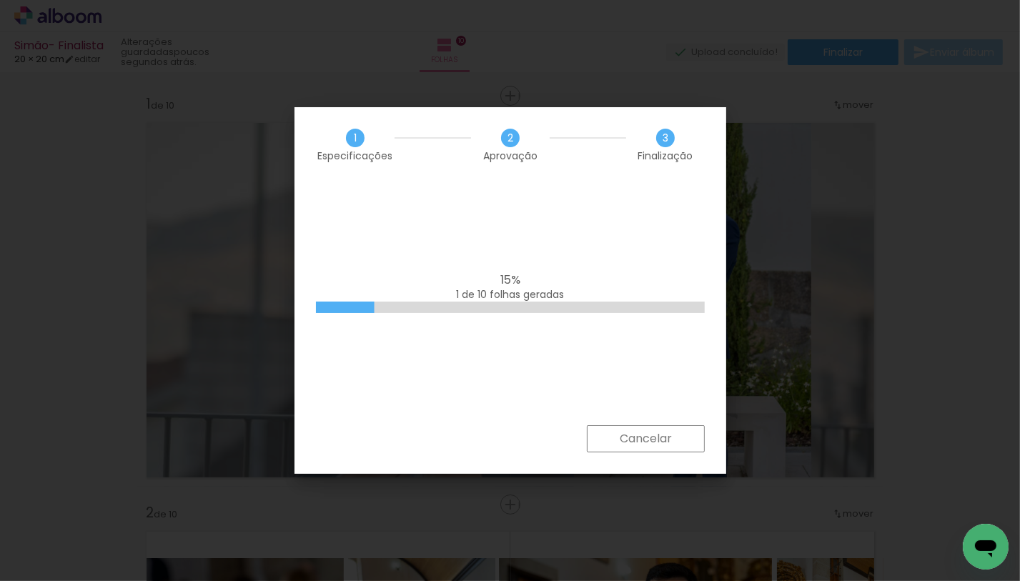
scroll to position [0, 11]
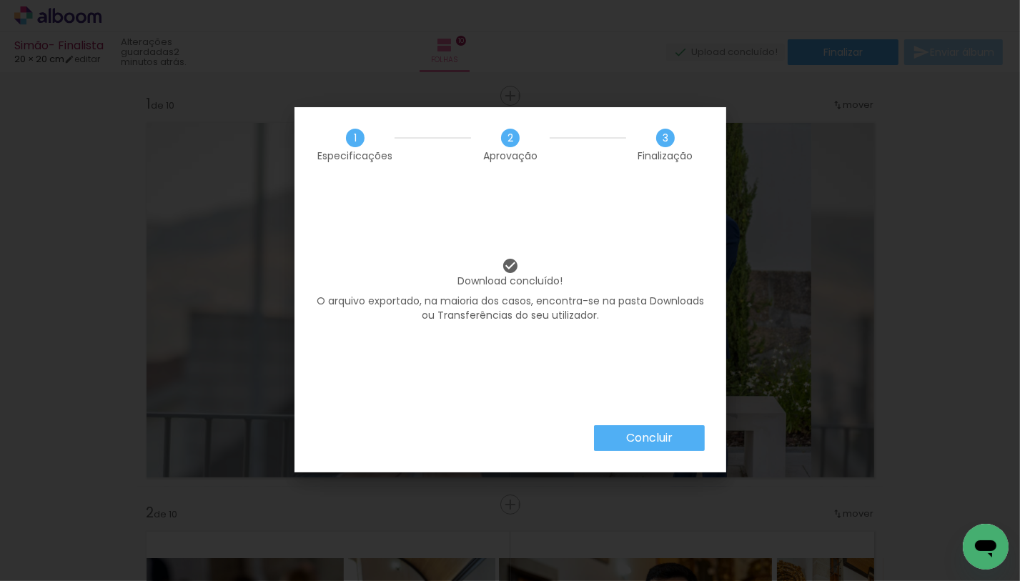
click at [654, 428] on paper-button "Concluir" at bounding box center [649, 438] width 111 height 26
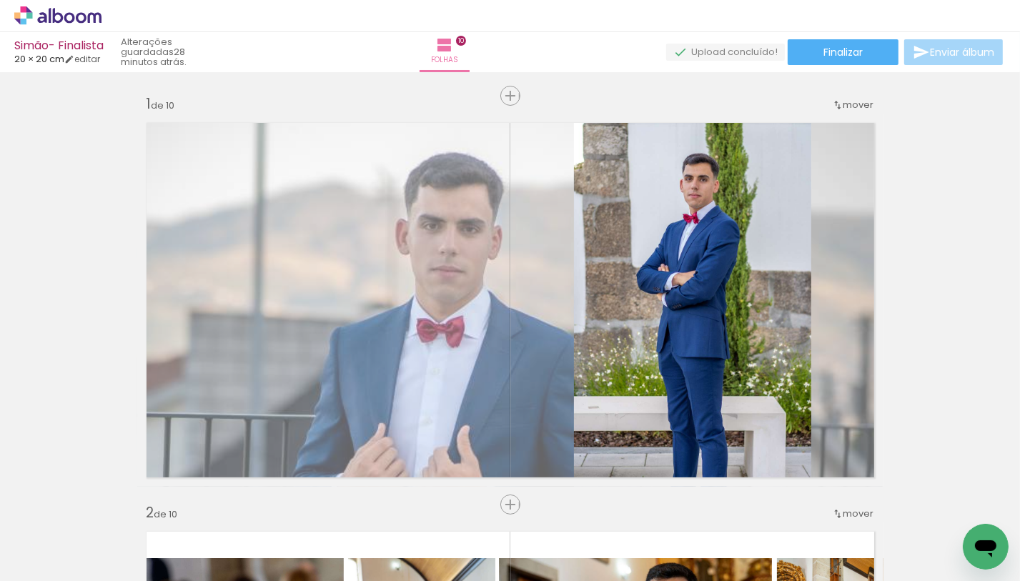
scroll to position [0, 11]
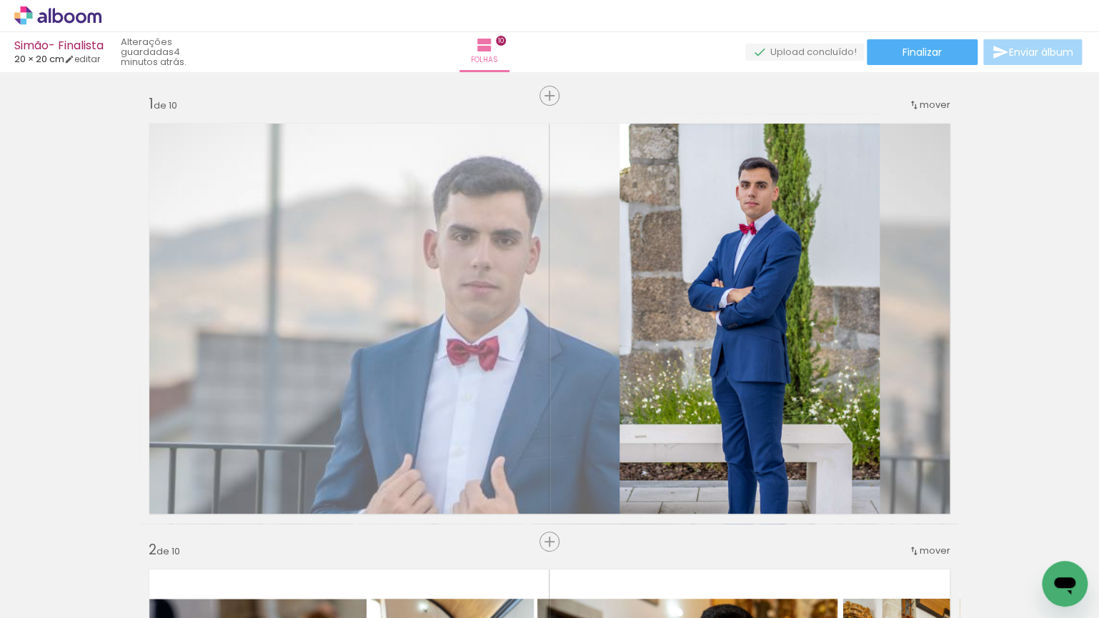
scroll to position [0, 11]
